Goal: Task Accomplishment & Management: Use online tool/utility

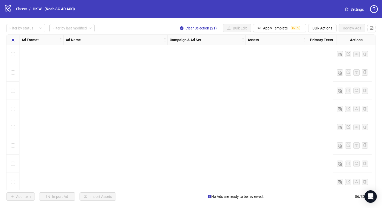
scroll to position [1424, 0]
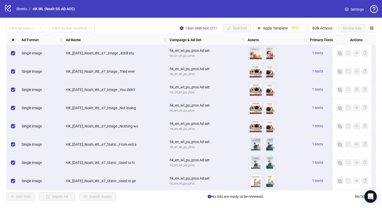
click at [12, 8] on div "logo/logo-mobile Sheets / HK WL (Noah SG AD ACC)" at bounding box center [40, 8] width 73 height 9
click at [22, 7] on link "Sheets" at bounding box center [21, 9] width 13 height 6
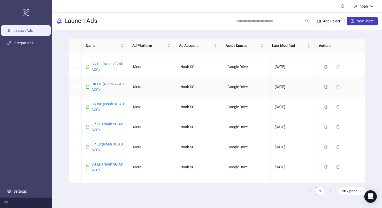
scroll to position [58, 0]
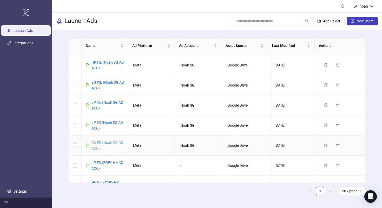
click at [106, 143] on link "SG ED (Noah SG AD ACC)" at bounding box center [108, 145] width 32 height 10
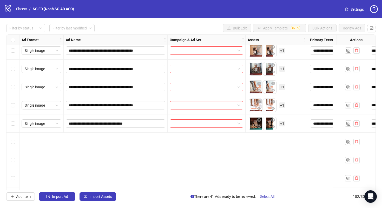
scroll to position [2974, 0]
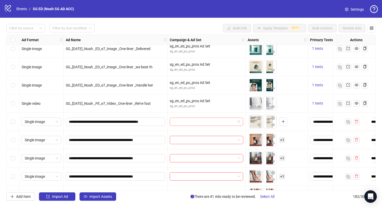
click at [182, 122] on input "search" at bounding box center [204, 122] width 63 height 8
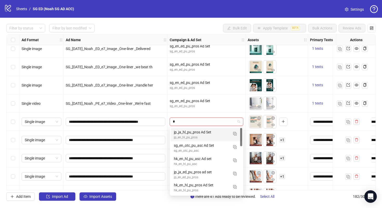
type input "**"
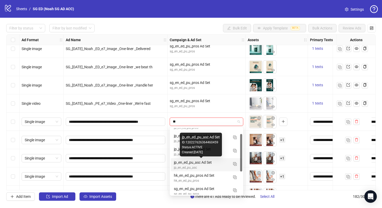
scroll to position [18, 0]
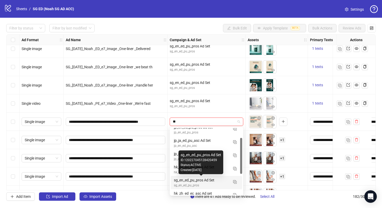
click at [222, 178] on div "sg_en_ed_pu_pros Ad Set" at bounding box center [201, 180] width 55 height 6
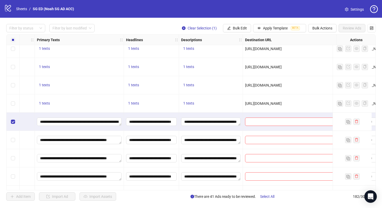
scroll to position [2974, 300]
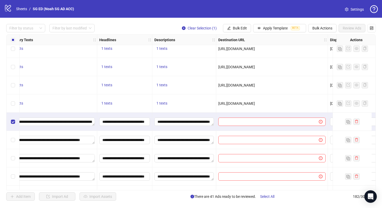
click at [255, 104] on span "[URL][DOMAIN_NAME]" at bounding box center [237, 103] width 37 height 4
copy span "[URL][DOMAIN_NAME]"
click at [270, 120] on input "text" at bounding box center [267, 122] width 90 height 6
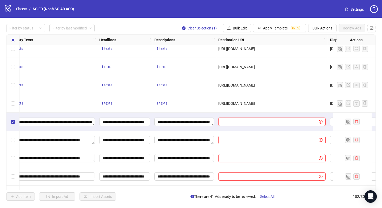
paste input "**********"
type input "**********"
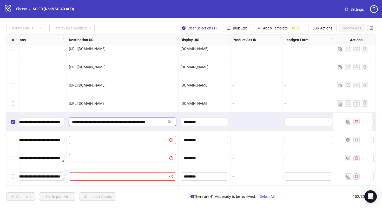
scroll to position [2974, 545]
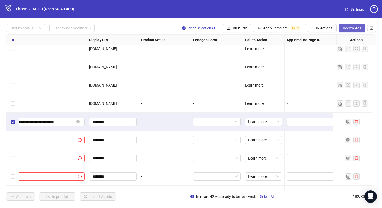
click at [348, 29] on span "Review Ads" at bounding box center [352, 28] width 18 height 4
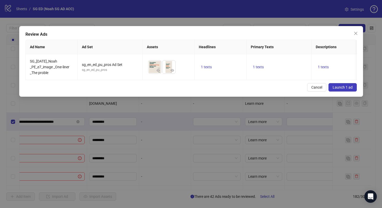
click at [345, 89] on span "Launch 1 ad" at bounding box center [343, 87] width 20 height 4
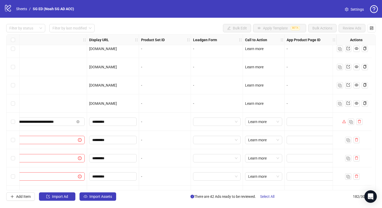
click at [356, 12] on span "Settings" at bounding box center [357, 10] width 13 height 6
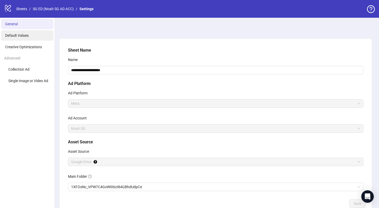
click at [31, 36] on li "Default Values" at bounding box center [27, 35] width 52 height 10
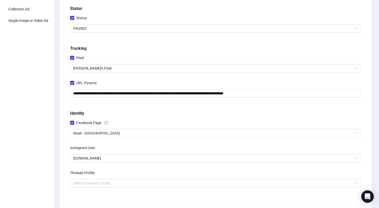
scroll to position [62, 0]
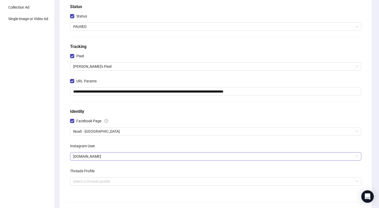
click at [76, 154] on span "[DOMAIN_NAME]" at bounding box center [215, 156] width 285 height 8
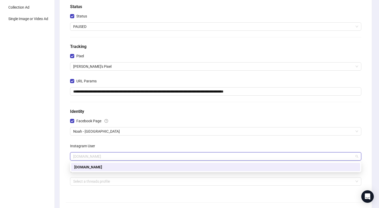
click at [78, 168] on div "[DOMAIN_NAME]" at bounding box center [215, 167] width 283 height 6
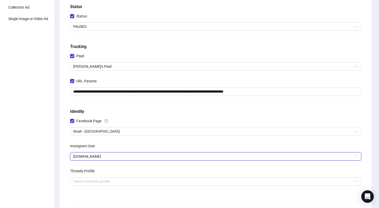
click at [83, 160] on span "[DOMAIN_NAME]" at bounding box center [215, 156] width 285 height 8
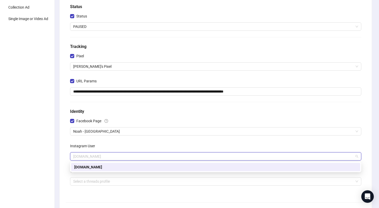
click at [104, 139] on div "**********" at bounding box center [215, 89] width 295 height 208
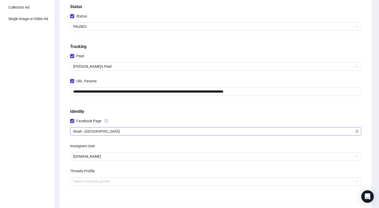
click at [107, 128] on span "Noah - [GEOGRAPHIC_DATA]" at bounding box center [215, 131] width 285 height 8
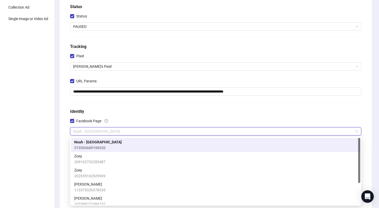
click at [107, 146] on div "Noah - [GEOGRAPHIC_DATA] 573503689190520" at bounding box center [215, 144] width 283 height 11
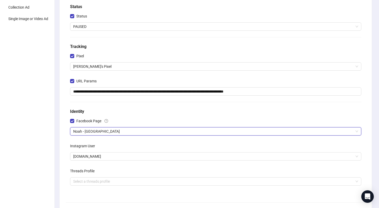
click at [107, 146] on div "Instagram User" at bounding box center [215, 147] width 291 height 10
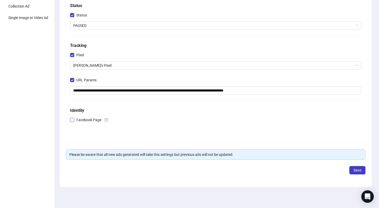
scroll to position [61, 0]
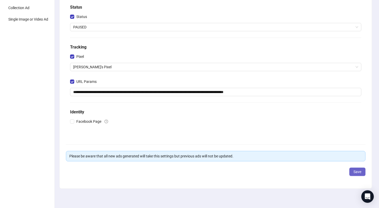
click at [361, 169] on button "Save" at bounding box center [357, 171] width 16 height 8
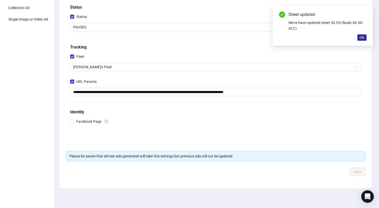
click at [364, 36] on span "OK" at bounding box center [361, 37] width 5 height 4
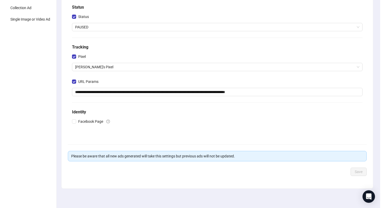
scroll to position [0, 0]
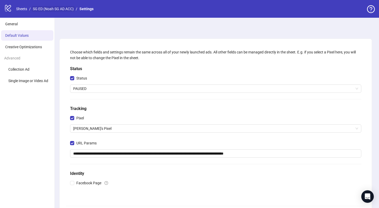
click at [54, 11] on link "SG ED (Noah SG AD ACC)" at bounding box center [53, 9] width 43 height 6
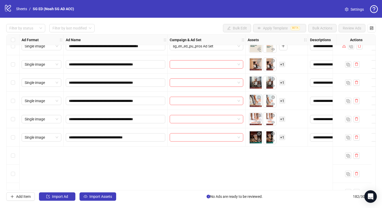
scroll to position [2980, 0]
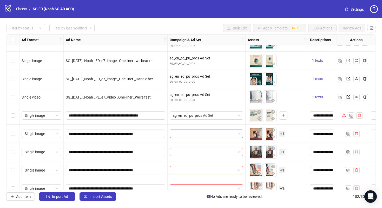
click at [15, 114] on div "Select row 168" at bounding box center [13, 115] width 13 height 18
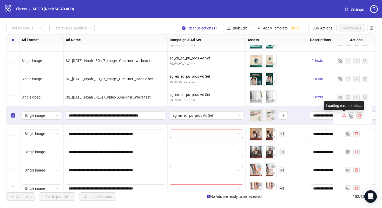
click at [344, 114] on icon "warning" at bounding box center [345, 115] width 4 height 4
click at [326, 29] on span "Bulk Actions" at bounding box center [323, 28] width 20 height 4
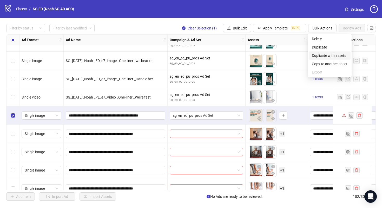
click at [325, 54] on span "Duplicate with assets" at bounding box center [330, 56] width 36 height 6
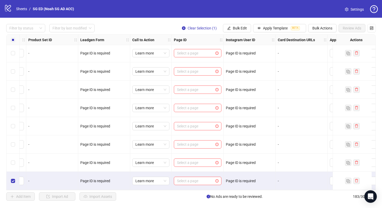
scroll to position [3190, 597]
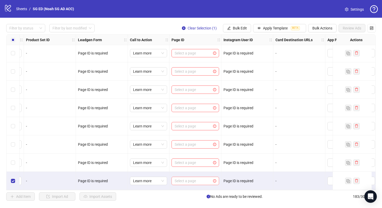
click at [201, 177] on input "search" at bounding box center [193, 181] width 37 height 8
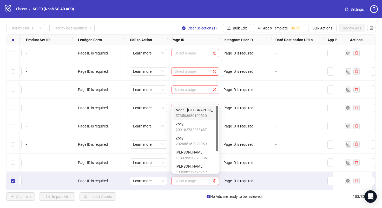
click at [206, 113] on span "573503689190520" at bounding box center [195, 116] width 39 height 6
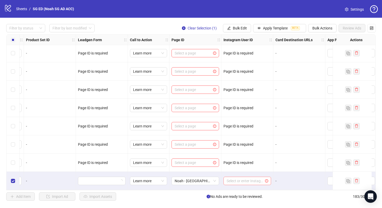
click at [247, 178] on input "search" at bounding box center [245, 181] width 37 height 8
click at [255, 167] on div "Page ID is required" at bounding box center [248, 162] width 52 height 18
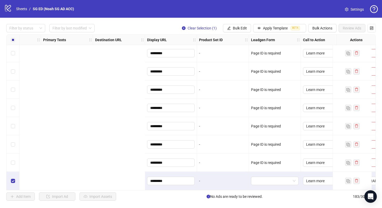
scroll to position [3190, 641]
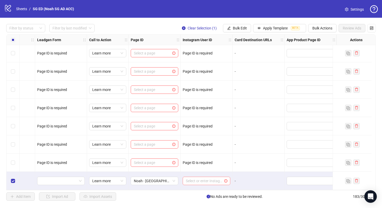
click at [201, 182] on input "search" at bounding box center [204, 181] width 37 height 8
click at [210, 171] on div "Select or enter Instagram User ID" at bounding box center [207, 180] width 52 height 18
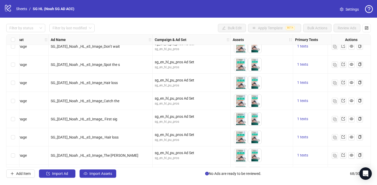
scroll to position [535, 15]
click at [23, 9] on link "Sheets" at bounding box center [21, 9] width 13 height 6
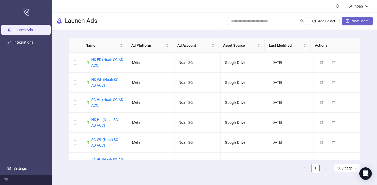
click at [360, 21] on span "New Sheet" at bounding box center [360, 21] width 17 height 4
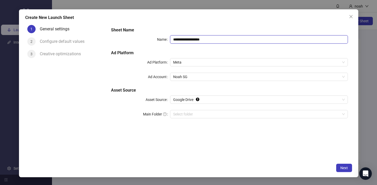
click at [229, 38] on input "**********" at bounding box center [259, 39] width 178 height 8
type input "*"
type input "*******"
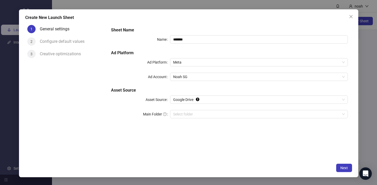
click at [73, 41] on div "Configure default values" at bounding box center [64, 41] width 49 height 8
click at [340, 165] on button "Next" at bounding box center [344, 168] width 16 height 8
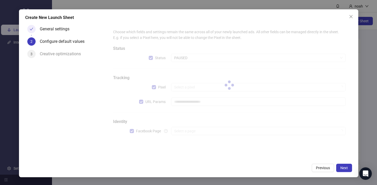
type input "**********"
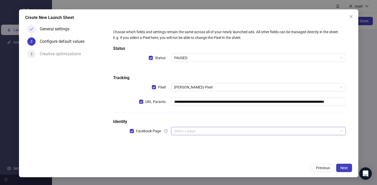
click at [205, 131] on input "search" at bounding box center [256, 131] width 164 height 8
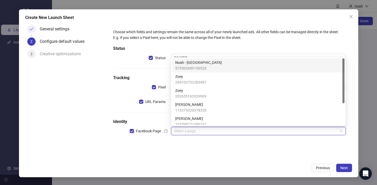
click at [221, 65] on div "Noah - [GEOGRAPHIC_DATA] 573503689190520" at bounding box center [258, 65] width 166 height 11
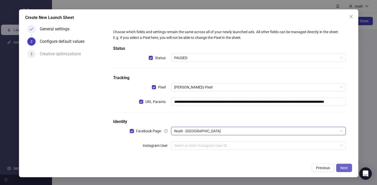
click at [342, 167] on span "Next" at bounding box center [345, 168] width 8 height 4
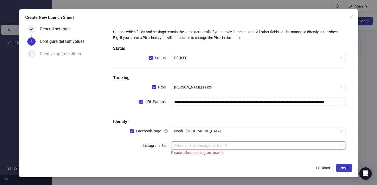
click at [326, 146] on input "search" at bounding box center [256, 146] width 164 height 8
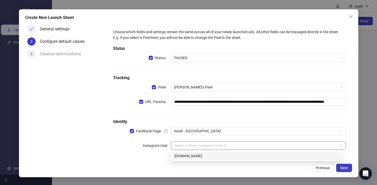
click at [326, 146] on input "search" at bounding box center [256, 146] width 164 height 8
click at [328, 132] on span "Noah - [GEOGRAPHIC_DATA]" at bounding box center [258, 131] width 168 height 8
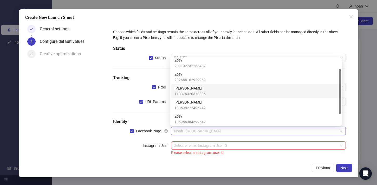
scroll to position [17, 0]
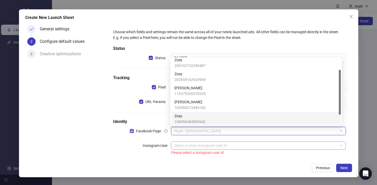
click at [153, 133] on span "Facebook Page" at bounding box center [148, 132] width 29 height 6
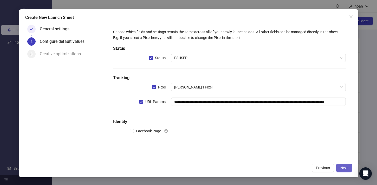
click at [345, 165] on button "Next" at bounding box center [344, 168] width 16 height 8
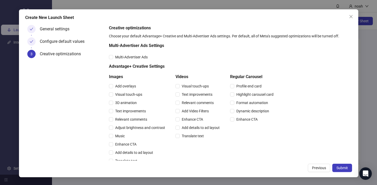
click at [345, 165] on button "Submit" at bounding box center [342, 168] width 20 height 8
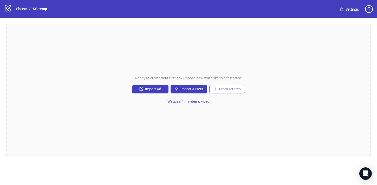
click at [230, 92] on button "From scratch" at bounding box center [227, 89] width 36 height 8
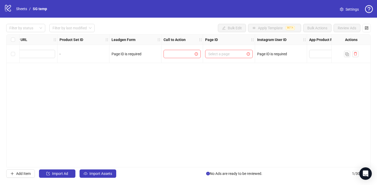
scroll to position [0, 591]
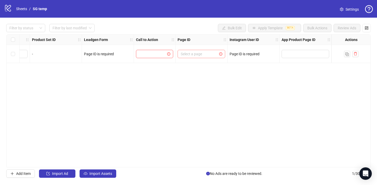
click at [207, 53] on input "search" at bounding box center [199, 54] width 37 height 8
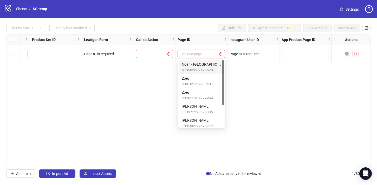
click at [204, 66] on span "Noah - [GEOGRAPHIC_DATA]" at bounding box center [201, 65] width 39 height 6
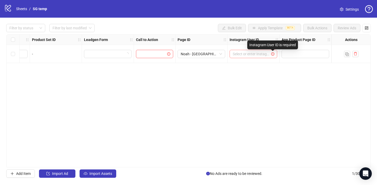
click at [271, 53] on icon "exclamation-circle" at bounding box center [272, 54] width 3 height 3
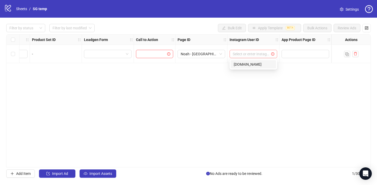
click at [275, 54] on div "Select or enter Instagram User ID" at bounding box center [254, 54] width 48 height 8
click at [289, 90] on div "Ad Format Ad Name Campaign & Ad Set Assets Descriptions Headlines Primary Texts…" at bounding box center [188, 100] width 365 height 133
click at [20, 9] on link "Sheets" at bounding box center [21, 9] width 13 height 6
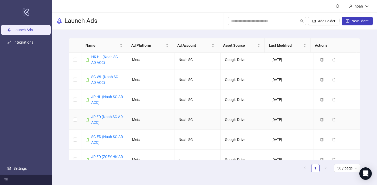
scroll to position [76, 0]
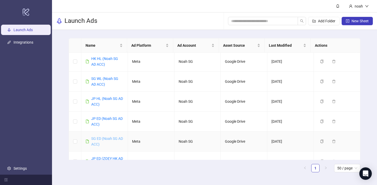
click at [105, 140] on link "SG ED (Noah SG AD ACC)" at bounding box center [107, 142] width 32 height 10
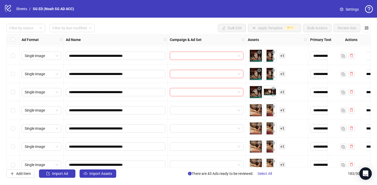
scroll to position [3212, 0]
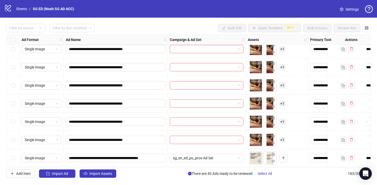
click at [12, 152] on div "Select row 183" at bounding box center [13, 158] width 13 height 18
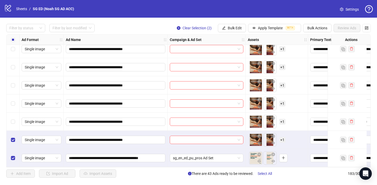
click at [13, 124] on div "Select row 181" at bounding box center [13, 122] width 13 height 18
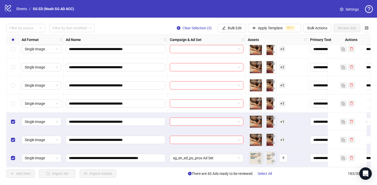
click at [15, 105] on div "Select row 180" at bounding box center [13, 104] width 13 height 18
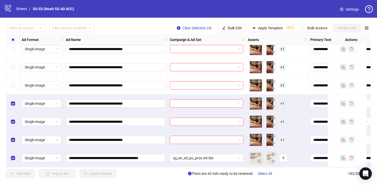
scroll to position [3183, 0]
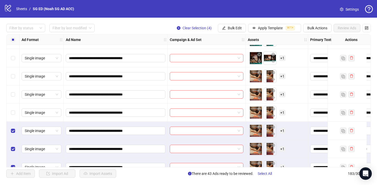
click at [13, 107] on div "Select row 179" at bounding box center [13, 113] width 13 height 18
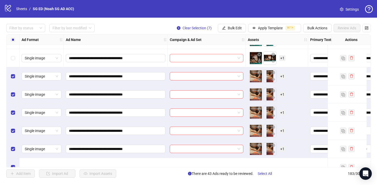
scroll to position [3147, 0]
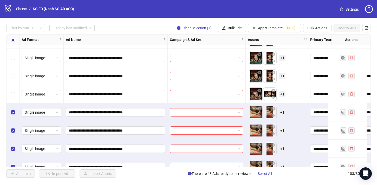
click at [13, 89] on div "Select row 176" at bounding box center [13, 94] width 13 height 18
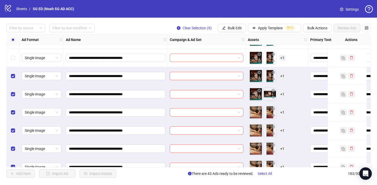
scroll to position [3119, 0]
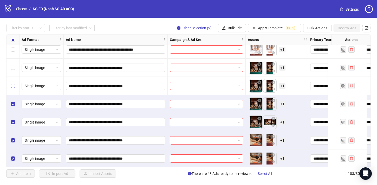
click at [12, 88] on label "Select row 174" at bounding box center [13, 86] width 4 height 6
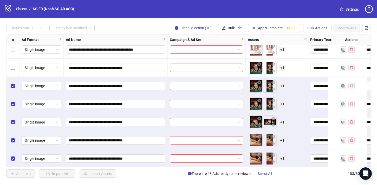
click at [12, 71] on label "Select row 173" at bounding box center [13, 68] width 4 height 6
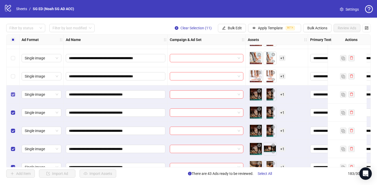
click at [12, 71] on div "Select row 172" at bounding box center [13, 76] width 13 height 18
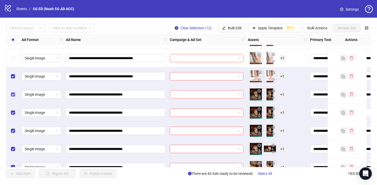
click at [12, 71] on div "Select row 172" at bounding box center [13, 76] width 13 height 18
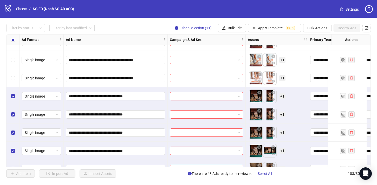
click at [13, 74] on div "Select row 172" at bounding box center [13, 78] width 13 height 18
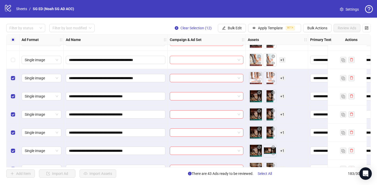
click at [13, 64] on div "Select row 171" at bounding box center [13, 60] width 13 height 18
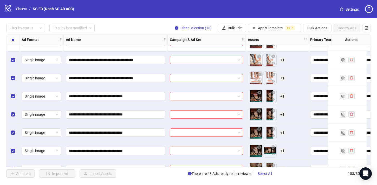
scroll to position [3053, 0]
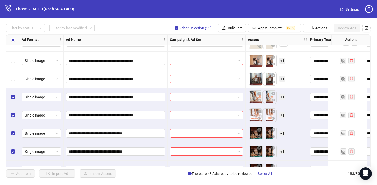
click at [13, 72] on div "Select row 170" at bounding box center [13, 79] width 13 height 18
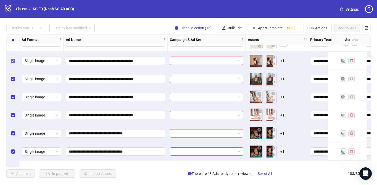
scroll to position [3013, 0]
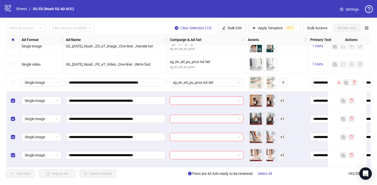
click at [13, 79] on div "Select row 168" at bounding box center [13, 83] width 13 height 18
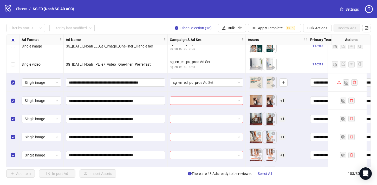
click at [13, 79] on div "Select row 168" at bounding box center [13, 83] width 13 height 18
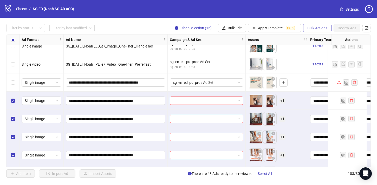
click at [322, 29] on span "Bulk Actions" at bounding box center [318, 28] width 20 height 4
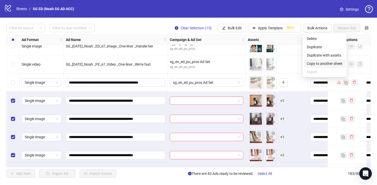
click at [324, 62] on span "Copy to another sheet" at bounding box center [325, 64] width 36 height 6
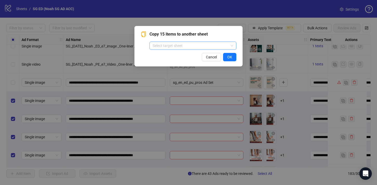
click at [232, 49] on span at bounding box center [193, 46] width 81 height 8
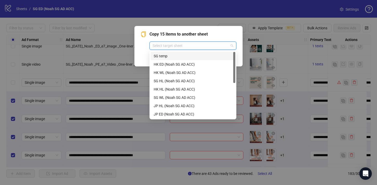
click at [212, 56] on div "SG temp" at bounding box center [193, 56] width 79 height 6
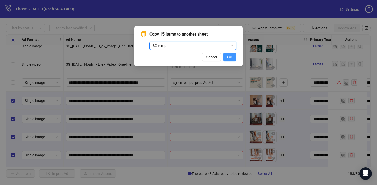
click at [231, 59] on span "OK" at bounding box center [229, 57] width 5 height 4
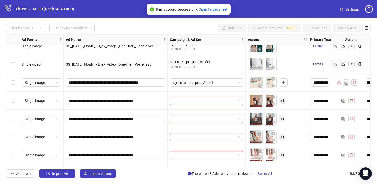
click at [20, 10] on link "Sheets" at bounding box center [21, 9] width 13 height 6
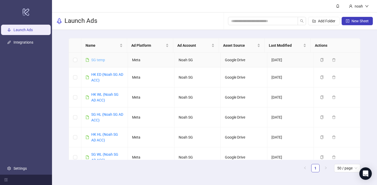
click at [103, 60] on link "SG temp" at bounding box center [98, 60] width 14 height 4
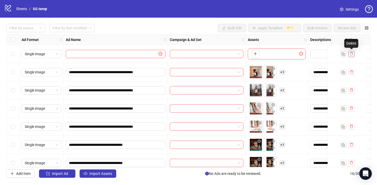
click at [353, 54] on icon "delete" at bounding box center [352, 54] width 4 height 4
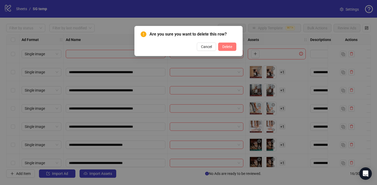
click at [231, 44] on button "Delete" at bounding box center [227, 47] width 18 height 8
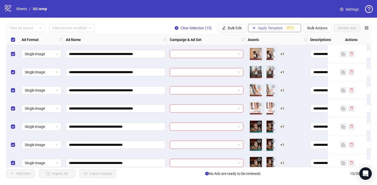
click at [274, 27] on span "Apply Template" at bounding box center [270, 28] width 25 height 4
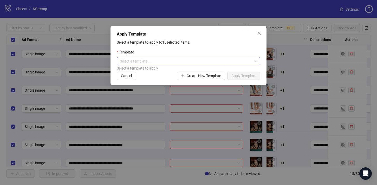
click at [213, 62] on input "search" at bounding box center [186, 61] width 133 height 8
click at [257, 35] on span "Close" at bounding box center [259, 33] width 8 height 4
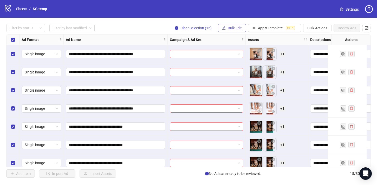
click at [239, 27] on span "Bulk Edit" at bounding box center [235, 28] width 14 height 4
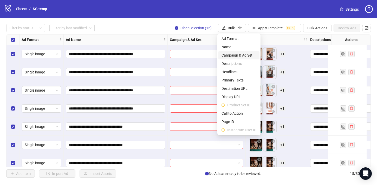
click at [243, 56] on span "Campaign & Ad Set" at bounding box center [239, 56] width 35 height 6
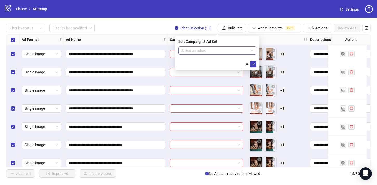
click at [215, 49] on input "search" at bounding box center [215, 51] width 67 height 8
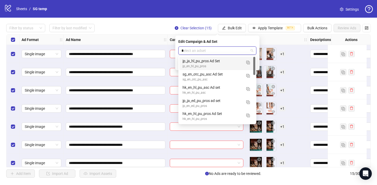
type input "**"
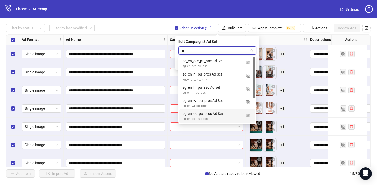
scroll to position [13, 0]
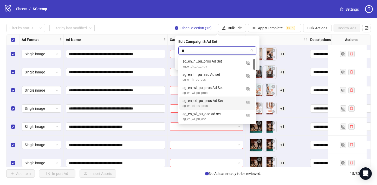
click at [216, 105] on div "sg_en_ed_pu_pros" at bounding box center [212, 106] width 59 height 5
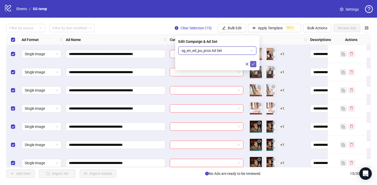
click at [252, 66] on icon "check" at bounding box center [254, 64] width 4 height 4
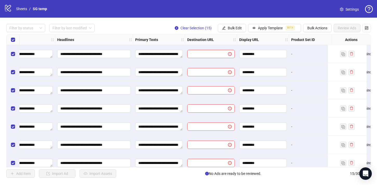
scroll to position [0, 345]
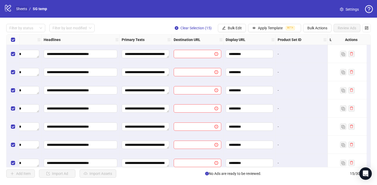
click at [24, 10] on link "Sheets" at bounding box center [21, 9] width 13 height 6
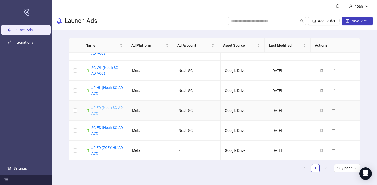
scroll to position [88, 0]
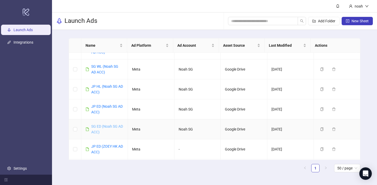
click at [103, 128] on link "SG ED (Noah SG AD ACC)" at bounding box center [107, 130] width 32 height 10
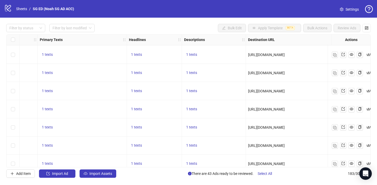
scroll to position [2913, 307]
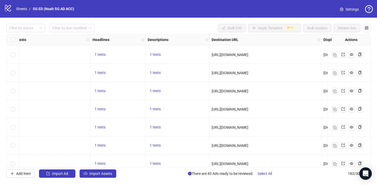
click at [248, 74] on span "[URL][DOMAIN_NAME]" at bounding box center [230, 73] width 37 height 4
copy span "[URL][DOMAIN_NAME]"
click at [24, 10] on link "Sheets" at bounding box center [21, 9] width 13 height 6
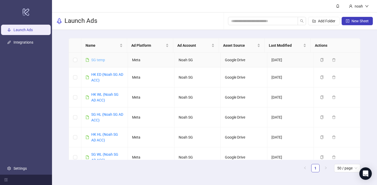
click at [101, 61] on link "SG temp" at bounding box center [98, 60] width 14 height 4
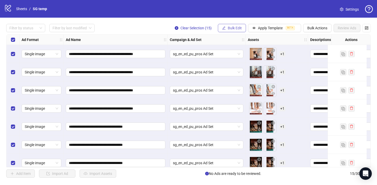
click at [228, 31] on button "Bulk Edit" at bounding box center [232, 28] width 28 height 8
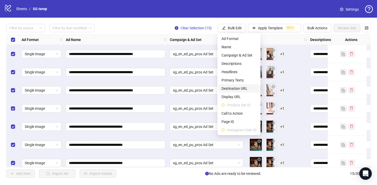
click at [247, 87] on span "Destination URL" at bounding box center [239, 89] width 35 height 6
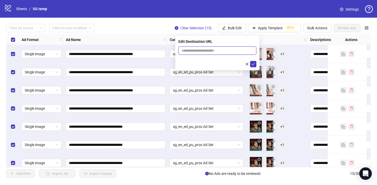
click at [220, 49] on input "text" at bounding box center [216, 51] width 68 height 6
paste input "**********"
type input "**********"
click at [253, 64] on icon "check" at bounding box center [254, 64] width 4 height 4
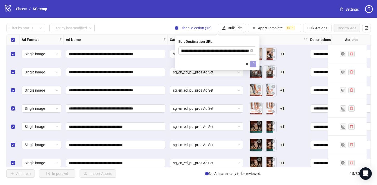
scroll to position [0, 0]
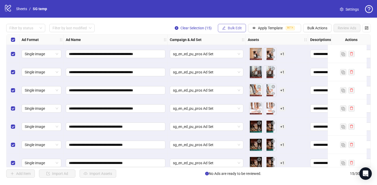
click at [238, 28] on span "Bulk Edit" at bounding box center [235, 28] width 14 height 4
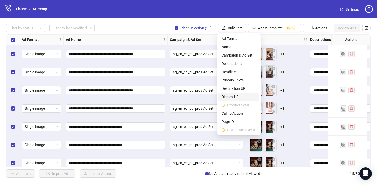
click at [244, 95] on span "Display URL" at bounding box center [239, 97] width 35 height 6
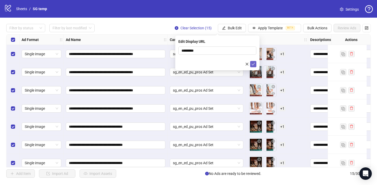
click at [255, 63] on button "submit" at bounding box center [253, 64] width 6 height 6
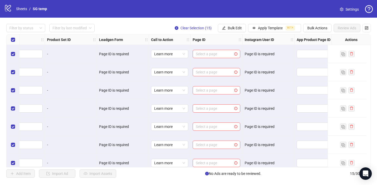
scroll to position [0, 594]
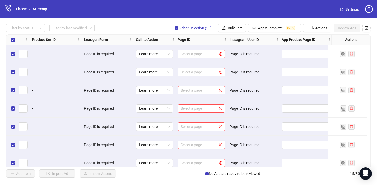
click at [207, 55] on input "search" at bounding box center [199, 54] width 37 height 8
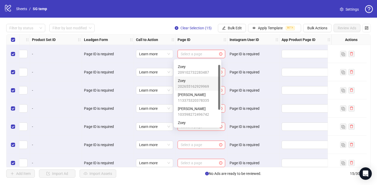
scroll to position [12, 0]
click at [206, 98] on span "113375320378335" at bounding box center [193, 101] width 31 height 6
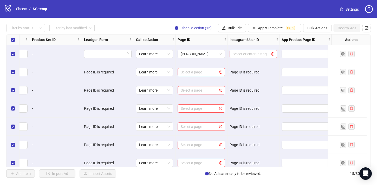
click at [260, 54] on input "search" at bounding box center [251, 54] width 37 height 8
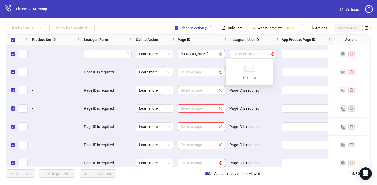
click at [204, 57] on span "[PERSON_NAME]" at bounding box center [201, 54] width 41 height 8
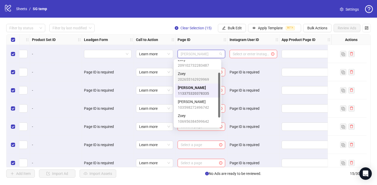
scroll to position [19, 0]
click at [200, 103] on span "[PERSON_NAME]" at bounding box center [193, 102] width 31 height 6
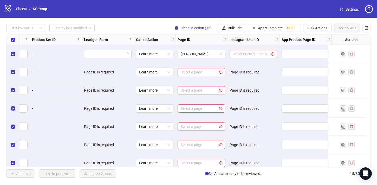
click at [242, 52] on input "search" at bounding box center [251, 54] width 37 height 8
click at [211, 54] on span "[PERSON_NAME]" at bounding box center [201, 54] width 41 height 8
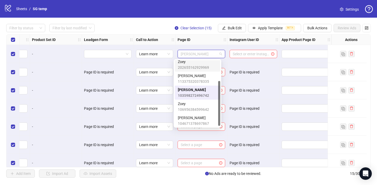
scroll to position [32, 0]
click at [198, 117] on span "[PERSON_NAME]" at bounding box center [193, 117] width 31 height 6
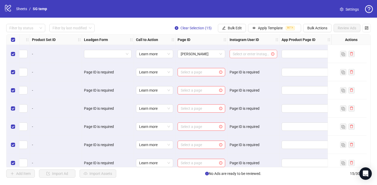
click at [254, 52] on input "search" at bounding box center [251, 54] width 37 height 8
click at [249, 63] on div "[DOMAIN_NAME]" at bounding box center [249, 65] width 39 height 6
click at [231, 29] on span "Bulk Edit" at bounding box center [235, 28] width 14 height 4
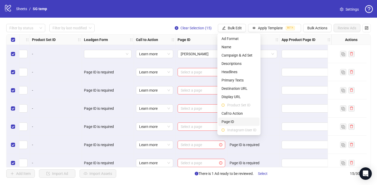
click at [238, 120] on span "Page ID" at bounding box center [239, 122] width 35 height 6
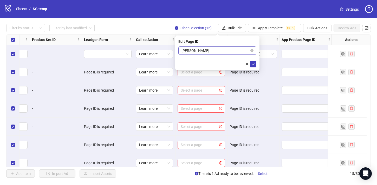
click at [214, 51] on span "[PERSON_NAME]" at bounding box center [218, 51] width 72 height 8
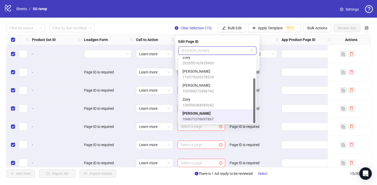
click at [203, 112] on span "[PERSON_NAME]" at bounding box center [198, 114] width 31 height 6
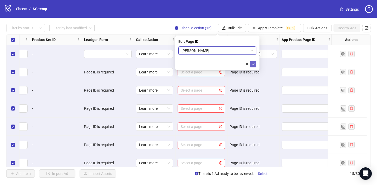
click at [253, 64] on icon "check" at bounding box center [254, 64] width 4 height 4
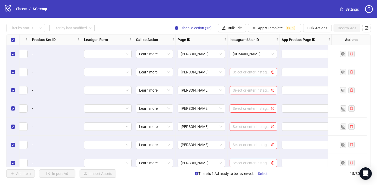
click at [248, 73] on input "search" at bounding box center [251, 72] width 37 height 8
click at [246, 83] on div "[DOMAIN_NAME]" at bounding box center [249, 83] width 39 height 6
click at [244, 91] on input "search" at bounding box center [251, 91] width 37 height 8
click at [241, 104] on div "[DOMAIN_NAME]" at bounding box center [250, 101] width 46 height 8
click at [241, 111] on input "search" at bounding box center [251, 109] width 37 height 8
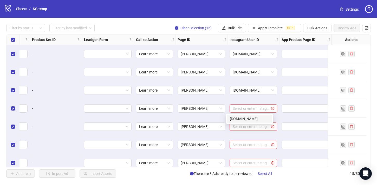
click at [241, 120] on div "[DOMAIN_NAME]" at bounding box center [249, 119] width 39 height 6
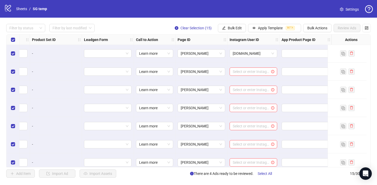
scroll to position [66, 594]
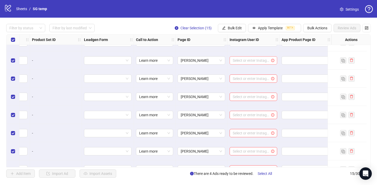
click at [249, 61] on input "search" at bounding box center [251, 61] width 37 height 8
click at [246, 74] on div "[DOMAIN_NAME]" at bounding box center [250, 71] width 46 height 8
click at [245, 78] on input "search" at bounding box center [251, 79] width 37 height 8
click at [244, 86] on div "[DOMAIN_NAME]" at bounding box center [250, 89] width 46 height 8
click at [242, 94] on input "search" at bounding box center [251, 97] width 37 height 8
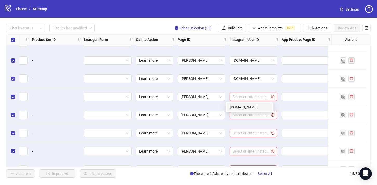
click at [242, 106] on div "[DOMAIN_NAME]" at bounding box center [249, 108] width 39 height 6
click at [240, 112] on input "search" at bounding box center [251, 115] width 37 height 8
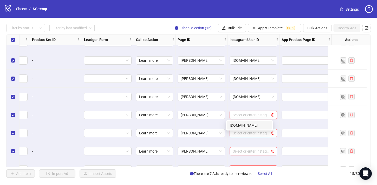
click at [239, 124] on div "[DOMAIN_NAME]" at bounding box center [249, 126] width 39 height 6
click at [238, 132] on input "search" at bounding box center [251, 134] width 37 height 8
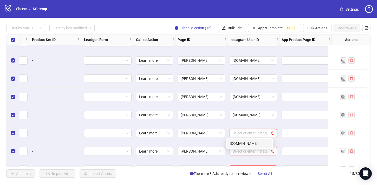
click at [237, 140] on div "[DOMAIN_NAME]" at bounding box center [250, 144] width 46 height 8
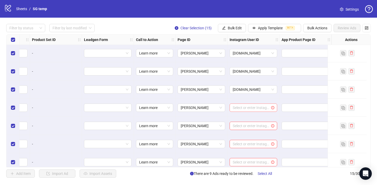
click at [246, 110] on input "search" at bounding box center [251, 108] width 37 height 8
click at [245, 116] on div "[DOMAIN_NAME]" at bounding box center [249, 119] width 39 height 6
click at [241, 125] on input "search" at bounding box center [251, 126] width 37 height 8
click at [240, 134] on div "[DOMAIN_NAME]" at bounding box center [249, 137] width 39 height 6
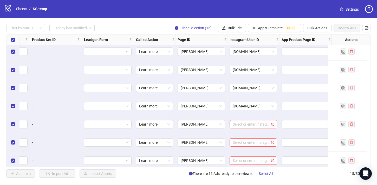
click at [242, 123] on input "search" at bounding box center [251, 125] width 37 height 8
click at [239, 133] on div "[DOMAIN_NAME]" at bounding box center [249, 135] width 39 height 6
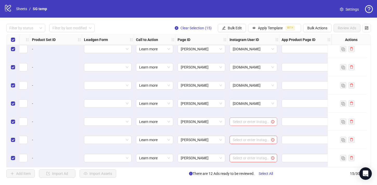
click at [241, 118] on input "search" at bounding box center [251, 122] width 37 height 8
click at [239, 127] on div "[DOMAIN_NAME]" at bounding box center [249, 130] width 39 height 6
click at [237, 137] on input "search" at bounding box center [251, 140] width 37 height 8
click at [236, 148] on div "[DOMAIN_NAME]" at bounding box center [249, 149] width 39 height 6
click at [236, 157] on input "search" at bounding box center [251, 159] width 37 height 8
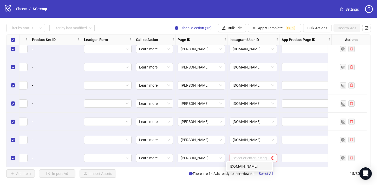
click at [239, 167] on div "[DOMAIN_NAME]" at bounding box center [249, 167] width 39 height 6
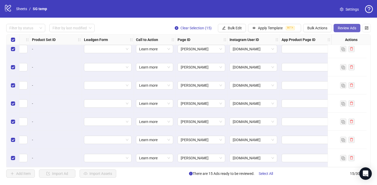
click at [356, 25] on button "Review Ads" at bounding box center [347, 28] width 27 height 8
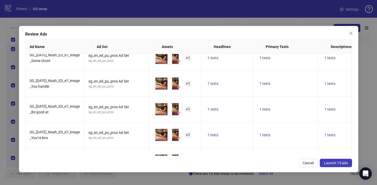
scroll to position [288, 0]
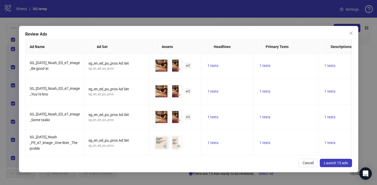
click at [329, 162] on span "Launch 15 ads" at bounding box center [336, 163] width 24 height 4
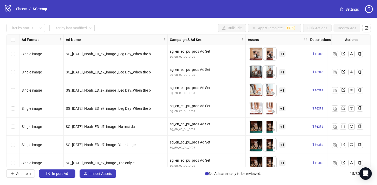
scroll to position [153, 0]
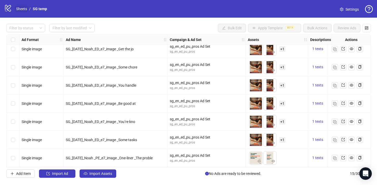
click at [21, 10] on link "Sheets" at bounding box center [21, 9] width 13 height 6
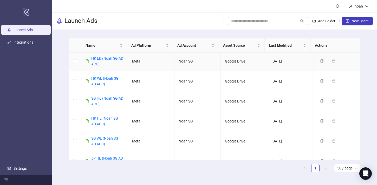
scroll to position [17, 0]
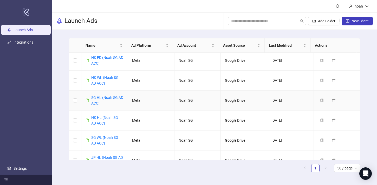
click at [110, 100] on div "SG HL (Noah SG AD ACC)" at bounding box center [107, 100] width 32 height 11
click at [114, 98] on link "SG HL (Noah SG AD ACC)" at bounding box center [107, 101] width 32 height 10
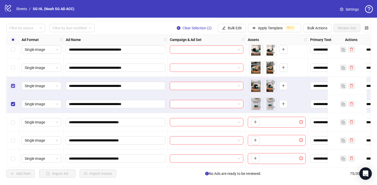
scroll to position [1207, 0]
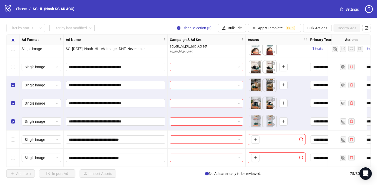
click at [13, 72] on div "Select row 68" at bounding box center [13, 67] width 13 height 18
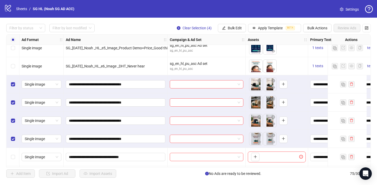
scroll to position [1205, 0]
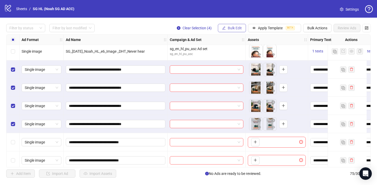
click at [237, 28] on span "Bulk Edit" at bounding box center [235, 28] width 14 height 4
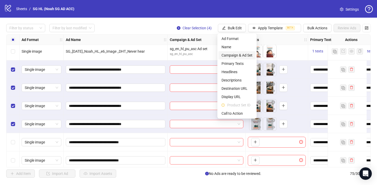
click at [250, 57] on span "Campaign & Ad Set" at bounding box center [237, 56] width 31 height 6
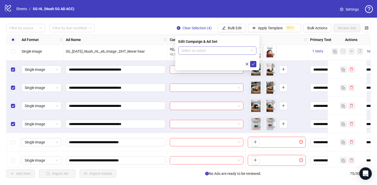
click at [244, 52] on input "search" at bounding box center [215, 51] width 67 height 8
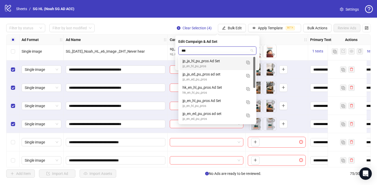
type input "****"
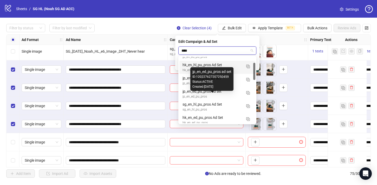
scroll to position [23, 0]
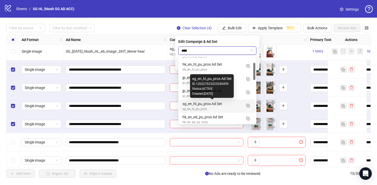
click at [224, 106] on div "sg_en_hl_pu_pros Ad Set" at bounding box center [212, 104] width 59 height 6
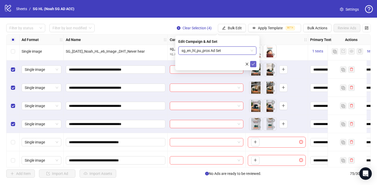
click at [253, 64] on icon "check" at bounding box center [254, 64] width 4 height 4
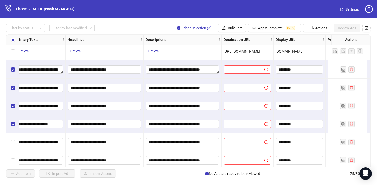
scroll to position [1157, 295]
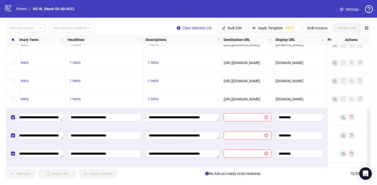
click at [254, 81] on span "[URL][DOMAIN_NAME]" at bounding box center [242, 81] width 37 height 4
copy span "[URL][DOMAIN_NAME]"
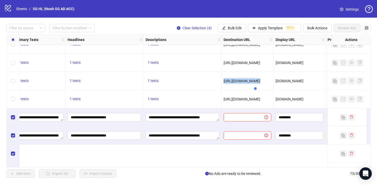
scroll to position [1095, 295]
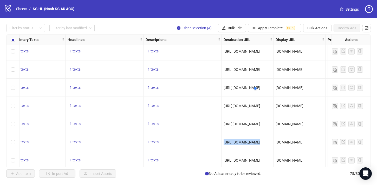
click at [251, 96] on div "[URL][DOMAIN_NAME]" at bounding box center [248, 88] width 52 height 18
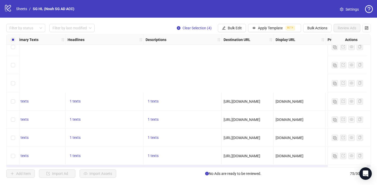
scroll to position [1190, 295]
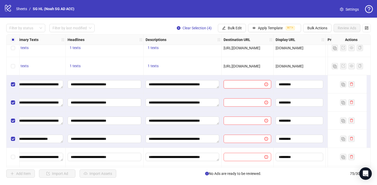
click at [253, 87] on input "text" at bounding box center [242, 85] width 30 height 6
click at [237, 28] on span "Bulk Edit" at bounding box center [235, 28] width 14 height 4
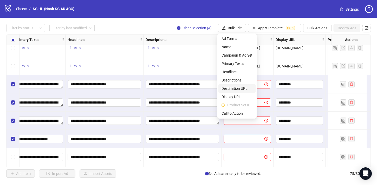
click at [241, 91] on span "Destination URL" at bounding box center [237, 89] width 31 height 6
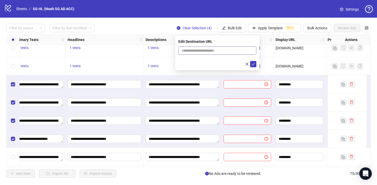
click at [239, 54] on span at bounding box center [217, 51] width 78 height 8
paste input "**********"
type input "**********"
click at [253, 63] on icon "check" at bounding box center [254, 64] width 4 height 4
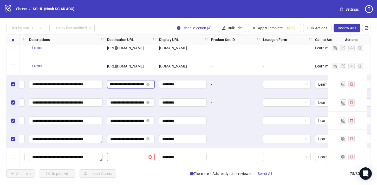
scroll to position [0, 34]
drag, startPoint x: 130, startPoint y: 84, endPoint x: 144, endPoint y: 85, distance: 14.4
click at [145, 85] on span "**********" at bounding box center [131, 84] width 48 height 8
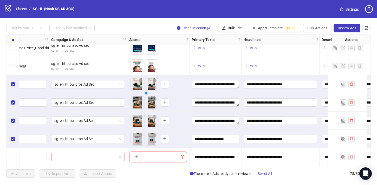
scroll to position [1190, 0]
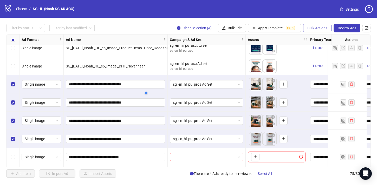
click at [319, 27] on span "Bulk Actions" at bounding box center [318, 28] width 20 height 4
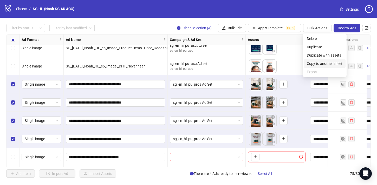
click at [318, 64] on span "Copy to another sheet" at bounding box center [325, 64] width 36 height 6
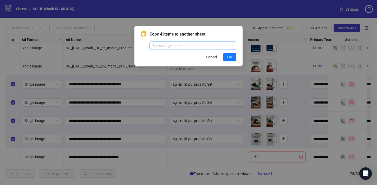
click at [201, 46] on input "search" at bounding box center [191, 46] width 76 height 8
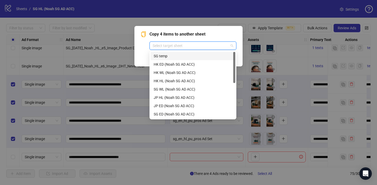
click at [200, 57] on div "SG temp" at bounding box center [193, 56] width 79 height 6
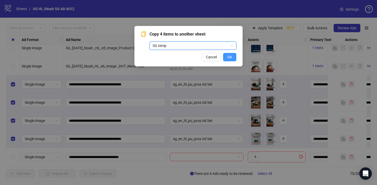
click at [225, 59] on button "OK" at bounding box center [229, 57] width 13 height 8
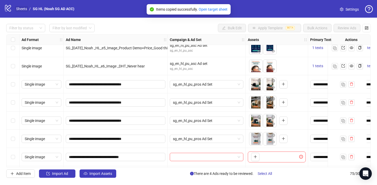
click at [21, 11] on link "Sheets" at bounding box center [21, 9] width 13 height 6
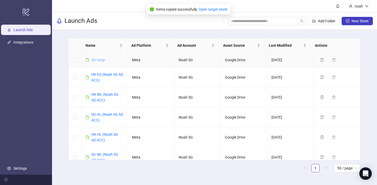
click at [104, 62] on link "SG temp" at bounding box center [98, 60] width 14 height 4
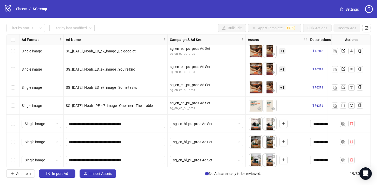
scroll to position [226, 0]
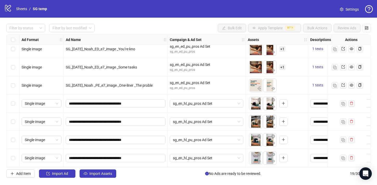
click at [12, 105] on div "Select row 16" at bounding box center [13, 104] width 13 height 18
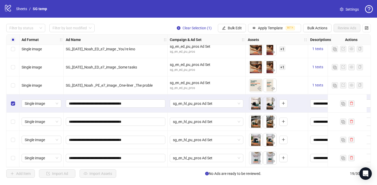
click at [12, 114] on div "Select row 17" at bounding box center [13, 122] width 13 height 18
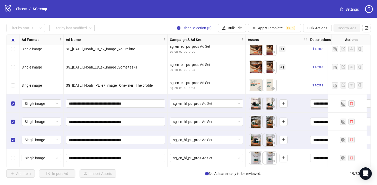
click at [14, 152] on div "Select row 19" at bounding box center [13, 158] width 13 height 18
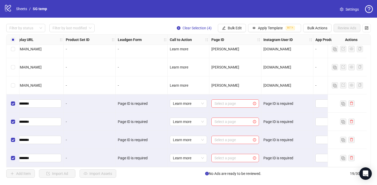
scroll to position [226, 594]
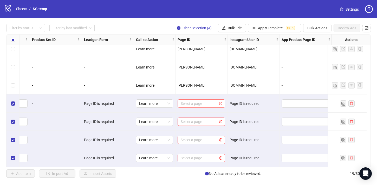
click at [187, 100] on input "search" at bounding box center [199, 104] width 37 height 8
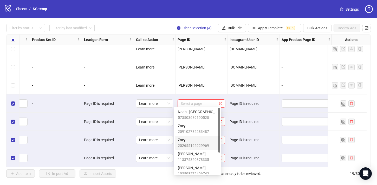
scroll to position [32, 0]
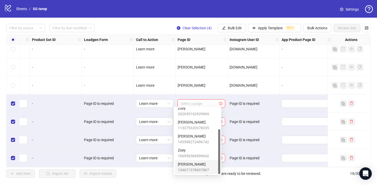
click at [188, 166] on span "[PERSON_NAME]" at bounding box center [193, 165] width 31 height 6
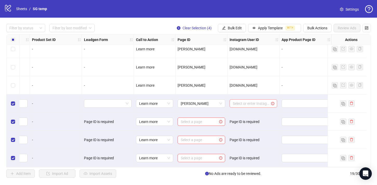
click at [250, 100] on input "search" at bounding box center [251, 104] width 37 height 8
click at [247, 109] on div "[DOMAIN_NAME]" at bounding box center [249, 112] width 39 height 6
click at [207, 118] on input "search" at bounding box center [199, 122] width 37 height 8
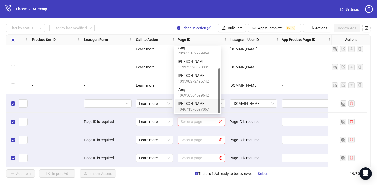
click at [207, 107] on span "104671378697867" at bounding box center [193, 110] width 31 height 6
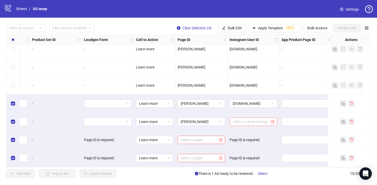
click at [241, 118] on input "search" at bounding box center [251, 122] width 37 height 8
click at [239, 131] on div "[DOMAIN_NAME]" at bounding box center [249, 130] width 39 height 6
click at [201, 136] on input "search" at bounding box center [199, 140] width 37 height 8
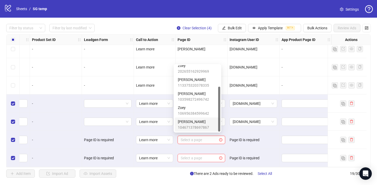
click at [196, 128] on span "104671378697867" at bounding box center [193, 128] width 31 height 6
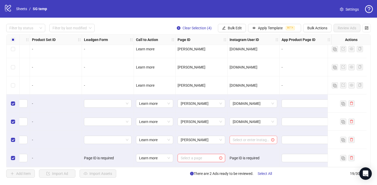
click at [245, 138] on input "search" at bounding box center [251, 140] width 37 height 8
click at [246, 150] on div "[DOMAIN_NAME]" at bounding box center [249, 149] width 39 height 6
click at [193, 157] on input "search" at bounding box center [199, 159] width 37 height 8
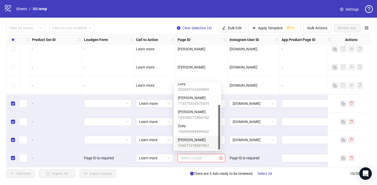
click at [193, 140] on span "[PERSON_NAME]" at bounding box center [193, 140] width 31 height 6
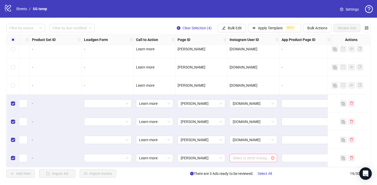
click at [246, 155] on input "search" at bounding box center [251, 159] width 37 height 8
click at [241, 165] on div "[DOMAIN_NAME]" at bounding box center [249, 167] width 39 height 6
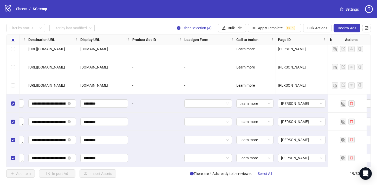
scroll to position [226, 485]
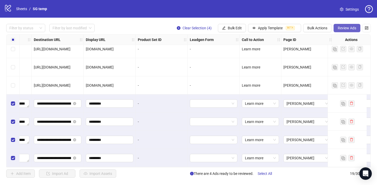
click at [350, 30] on span "Review Ads" at bounding box center [347, 28] width 18 height 4
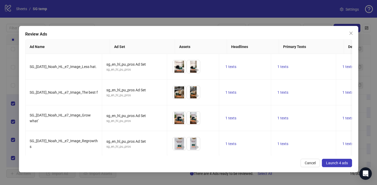
click at [339, 163] on span "Launch 4 ads" at bounding box center [337, 163] width 22 height 4
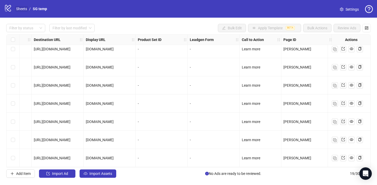
click at [22, 8] on link "Sheets" at bounding box center [21, 9] width 13 height 6
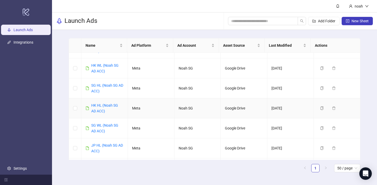
scroll to position [60, 0]
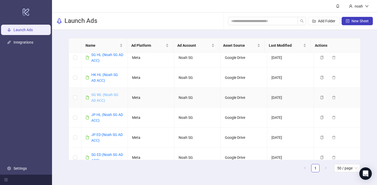
click at [115, 95] on link "SG WL (Noah SG AD ACC)" at bounding box center [104, 98] width 27 height 10
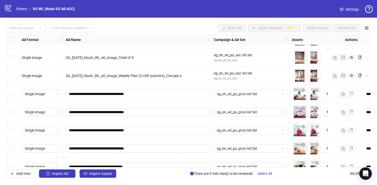
scroll to position [1298, 0]
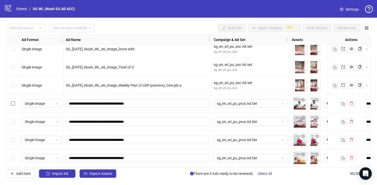
click at [12, 106] on label "Select row 75" at bounding box center [13, 104] width 4 height 6
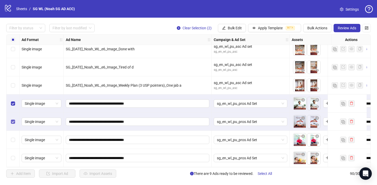
scroll to position [1308, 0]
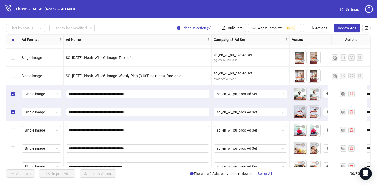
click at [13, 127] on div "Select row 77" at bounding box center [13, 130] width 13 height 18
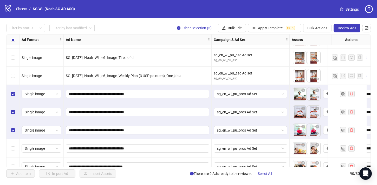
scroll to position [1325, 0]
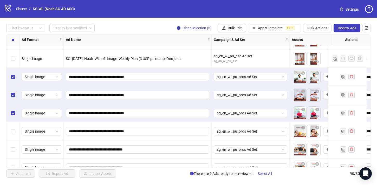
click at [13, 127] on div "Select row 78" at bounding box center [13, 132] width 13 height 18
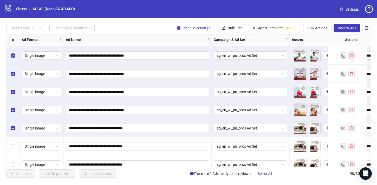
scroll to position [1361, 0]
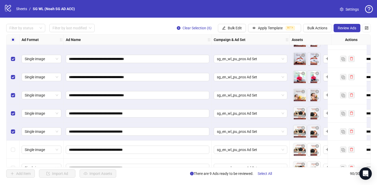
click at [12, 145] on div "Select row 81" at bounding box center [13, 150] width 13 height 18
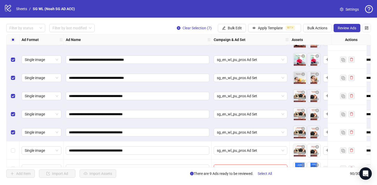
scroll to position [1405, 0]
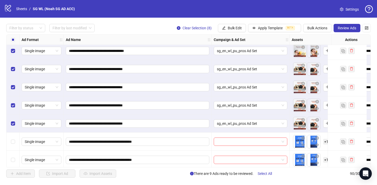
click at [11, 138] on div "Select row 83" at bounding box center [13, 142] width 13 height 18
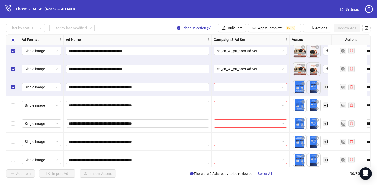
scroll to position [1463, 0]
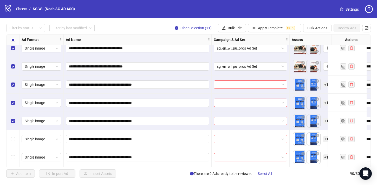
click at [11, 135] on div "Select row 86" at bounding box center [13, 139] width 13 height 18
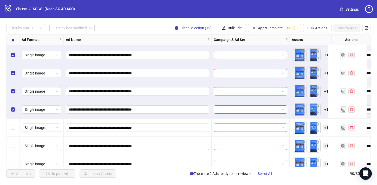
scroll to position [1494, 0]
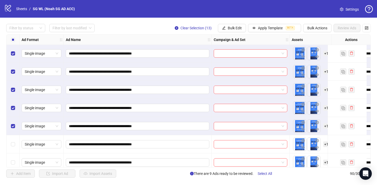
click at [14, 138] on div "Select row 88" at bounding box center [13, 145] width 13 height 18
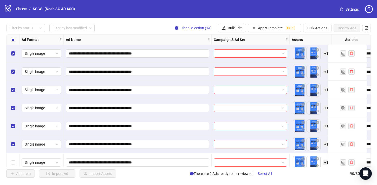
scroll to position [1519, 0]
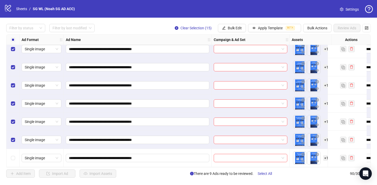
click at [13, 153] on div "Select row 90" at bounding box center [13, 158] width 13 height 18
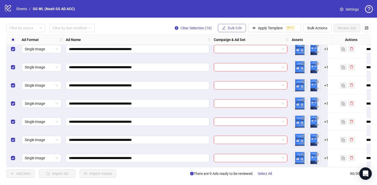
click at [235, 29] on span "Bulk Edit" at bounding box center [235, 28] width 14 height 4
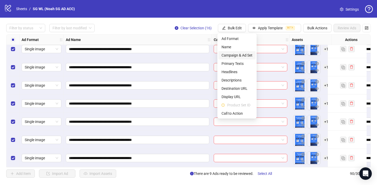
click at [246, 54] on span "Campaign & Ad Set" at bounding box center [237, 56] width 31 height 6
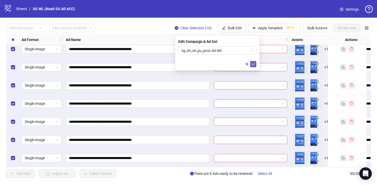
click at [254, 64] on icon "check" at bounding box center [254, 64] width 4 height 4
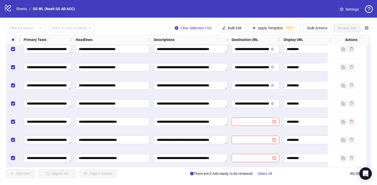
scroll to position [1391, 331]
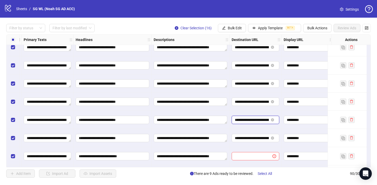
click at [245, 119] on input "**********" at bounding box center [252, 120] width 34 height 6
click at [236, 27] on span "Bulk Edit" at bounding box center [235, 28] width 14 height 4
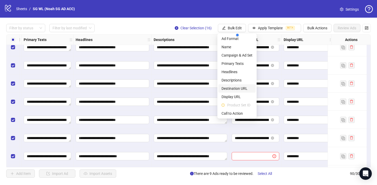
click at [242, 91] on span "Destination URL" at bounding box center [237, 89] width 31 height 6
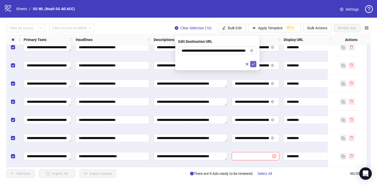
click at [253, 63] on icon "check" at bounding box center [254, 64] width 4 height 4
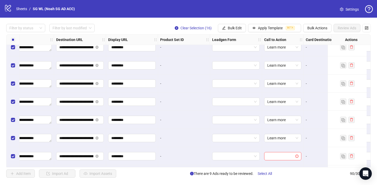
scroll to position [1391, 512]
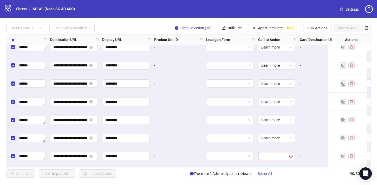
click at [270, 155] on input "search" at bounding box center [274, 157] width 26 height 8
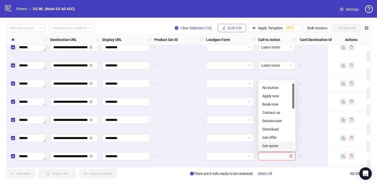
click at [223, 30] on span "button" at bounding box center [224, 28] width 4 height 4
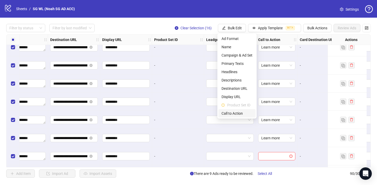
click at [233, 111] on span "Call to Action" at bounding box center [237, 114] width 31 height 6
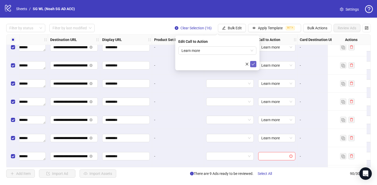
click at [253, 66] on span "submit" at bounding box center [254, 64] width 4 height 4
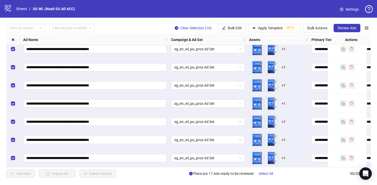
scroll to position [1519, 0]
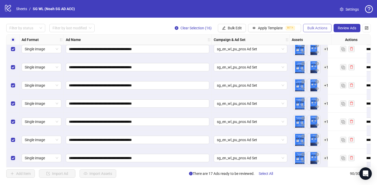
click at [323, 28] on span "Bulk Actions" at bounding box center [318, 28] width 20 height 4
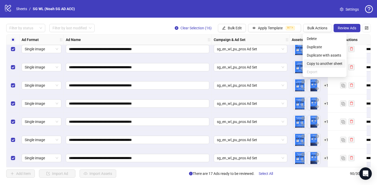
click at [317, 61] on span "Copy to another sheet" at bounding box center [325, 64] width 36 height 6
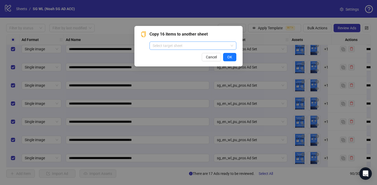
click at [218, 46] on input "search" at bounding box center [191, 46] width 76 height 8
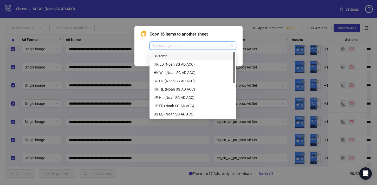
click at [209, 56] on div "SG temp" at bounding box center [193, 56] width 79 height 6
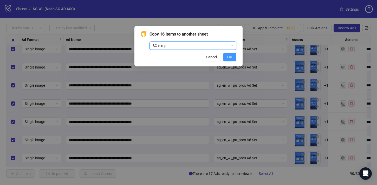
click at [227, 55] on span "OK" at bounding box center [229, 57] width 5 height 4
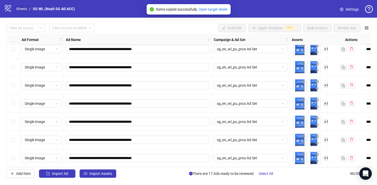
click at [19, 9] on link "Sheets" at bounding box center [21, 9] width 13 height 6
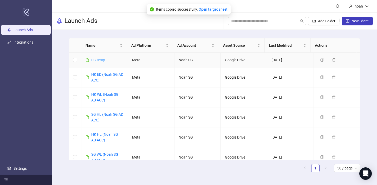
click at [100, 58] on link "SG temp" at bounding box center [98, 60] width 14 height 4
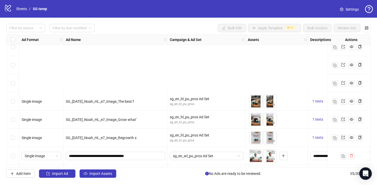
scroll to position [517, 0]
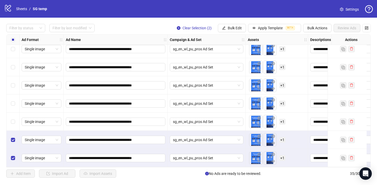
click at [15, 124] on div "Select row 33" at bounding box center [13, 122] width 13 height 18
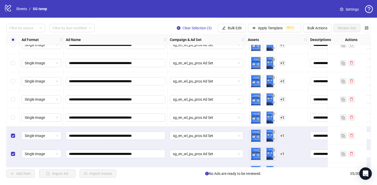
scroll to position [500, 0]
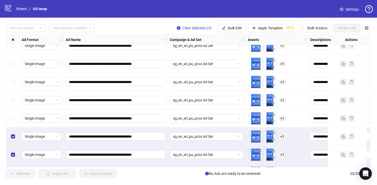
click at [15, 124] on div "Select row 32" at bounding box center [13, 119] width 13 height 18
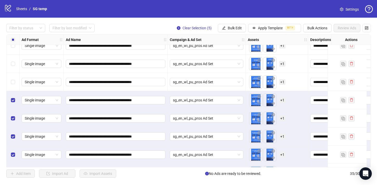
scroll to position [486, 0]
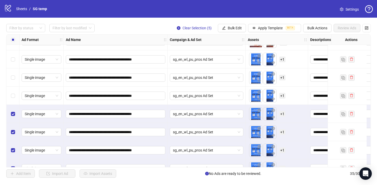
click at [15, 100] on div "Select row 30" at bounding box center [13, 96] width 13 height 18
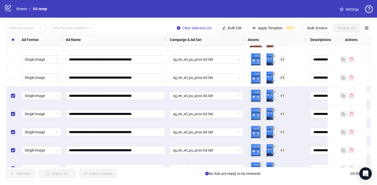
click at [15, 85] on div "Select row 29" at bounding box center [13, 78] width 13 height 18
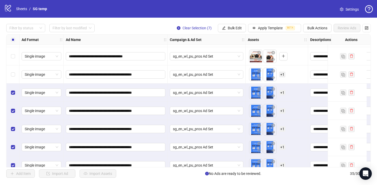
click at [15, 78] on div "Select row 28" at bounding box center [13, 75] width 13 height 18
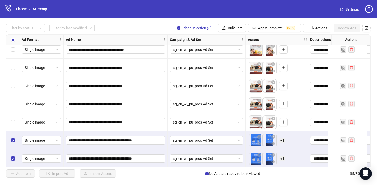
scroll to position [407, 0]
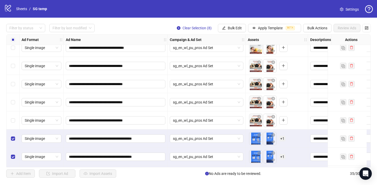
click at [10, 122] on div "Select row 27" at bounding box center [13, 121] width 13 height 18
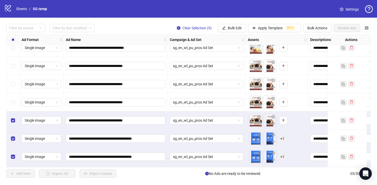
click at [11, 109] on div "Select row 26" at bounding box center [13, 102] width 13 height 18
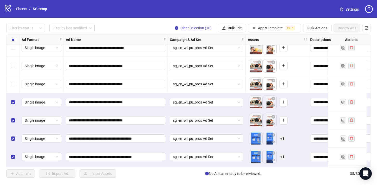
click at [12, 90] on div "Select row 25" at bounding box center [13, 84] width 13 height 18
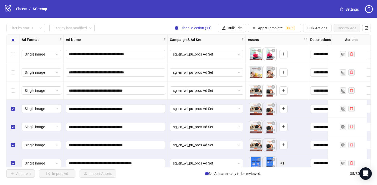
scroll to position [380, 0]
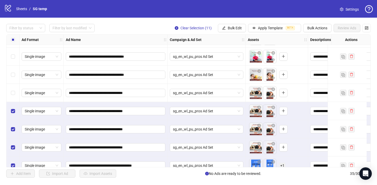
click at [12, 90] on label "Select row 24" at bounding box center [13, 93] width 4 height 6
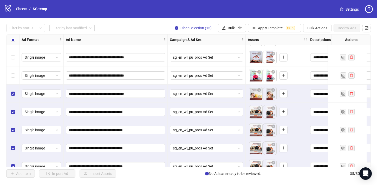
scroll to position [353, 0]
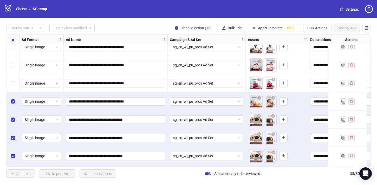
click at [14, 75] on div "Select row 22" at bounding box center [13, 83] width 13 height 18
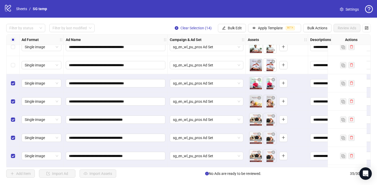
click at [15, 63] on div "Select row 21" at bounding box center [13, 65] width 13 height 18
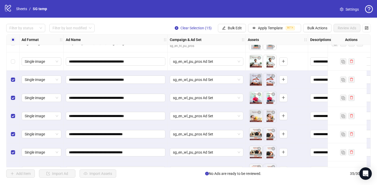
click at [15, 63] on div "Select row 20" at bounding box center [13, 62] width 13 height 18
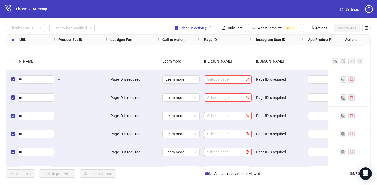
scroll to position [321, 578]
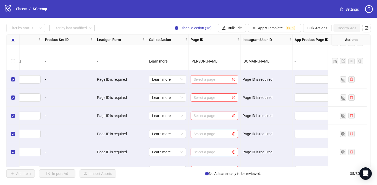
click at [208, 82] on input "search" at bounding box center [212, 80] width 37 height 8
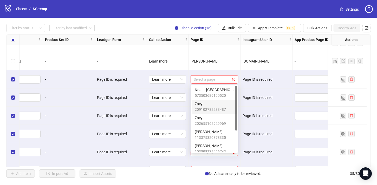
scroll to position [32, 0]
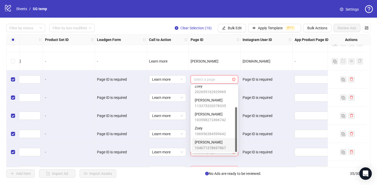
click at [208, 144] on span "[PERSON_NAME]" at bounding box center [210, 143] width 31 height 6
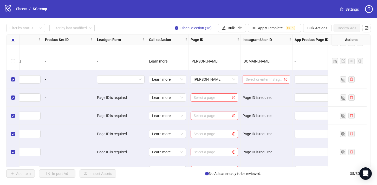
click at [269, 80] on input "search" at bounding box center [264, 80] width 37 height 8
click at [268, 90] on div "[DOMAIN_NAME]" at bounding box center [266, 90] width 39 height 6
click at [223, 102] on div "Select a page" at bounding box center [215, 98] width 48 height 8
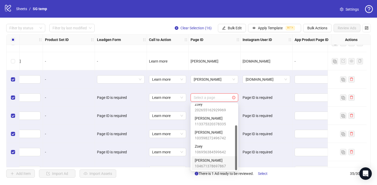
click at [209, 165] on span "104671378697867" at bounding box center [210, 167] width 31 height 6
